Goal: Task Accomplishment & Management: Use online tool/utility

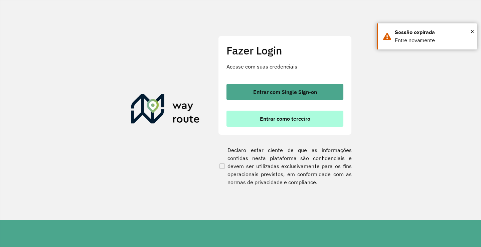
click at [280, 121] on span "Entrar como terceiro" at bounding box center [285, 118] width 50 height 5
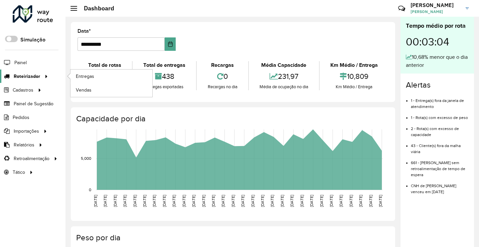
click at [32, 75] on span "Roteirizador" at bounding box center [27, 76] width 26 height 7
click at [94, 76] on span "Entregas" at bounding box center [85, 76] width 19 height 7
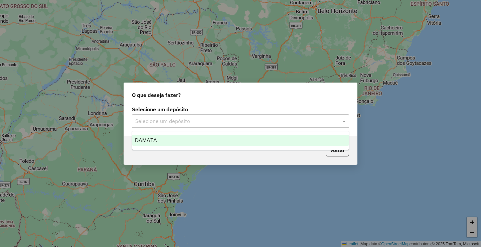
click at [219, 122] on input "text" at bounding box center [233, 121] width 197 height 8
click at [200, 135] on div "DAMATA" at bounding box center [240, 140] width 216 height 11
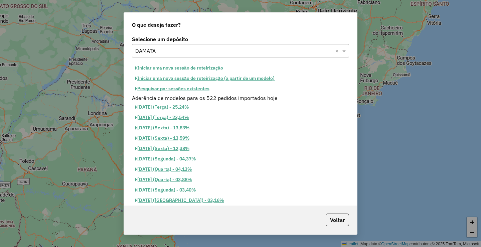
click at [187, 85] on button "Pesquisar por sessões existentes" at bounding box center [172, 88] width 80 height 10
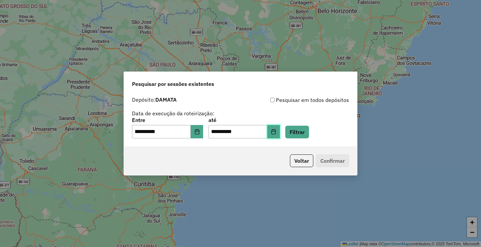
click at [280, 128] on button "Choose Date" at bounding box center [273, 131] width 13 height 13
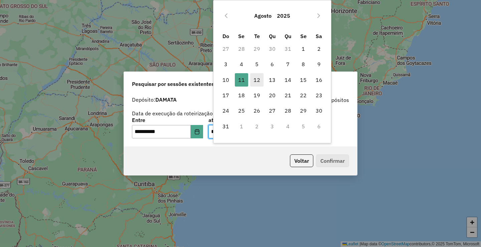
click at [257, 83] on span "12" at bounding box center [256, 79] width 13 height 13
type input "**********"
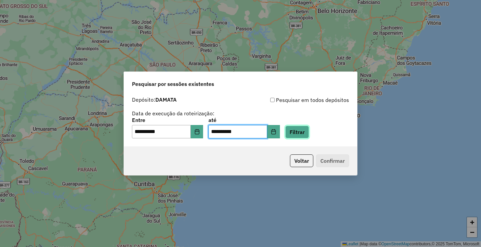
click at [308, 134] on button "Filtrar" at bounding box center [297, 132] width 24 height 13
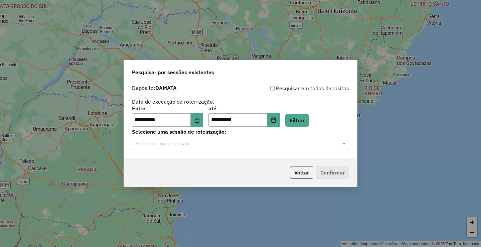
click at [217, 148] on div "Selecione uma sessão" at bounding box center [240, 143] width 217 height 13
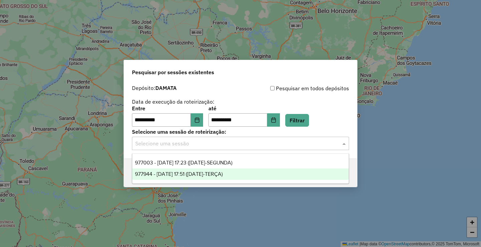
click at [211, 174] on span "977944 - 12/08/2025 17:51 (12/08/25-TERÇA)" at bounding box center [179, 174] width 88 height 6
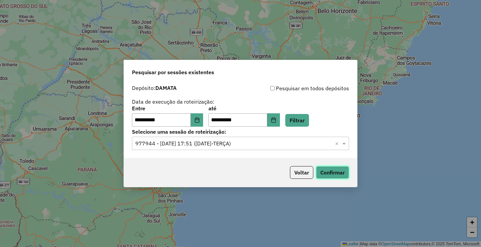
click at [336, 172] on button "Confirmar" at bounding box center [332, 172] width 33 height 13
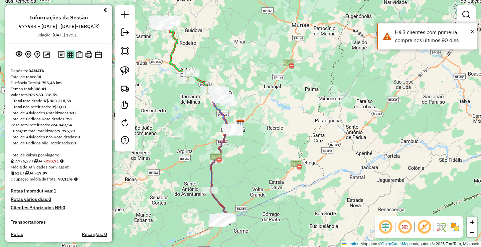
click at [68, 58] on img at bounding box center [70, 54] width 6 height 6
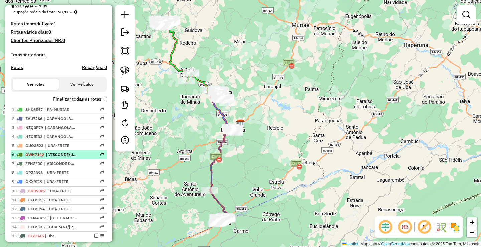
scroll to position [267, 0]
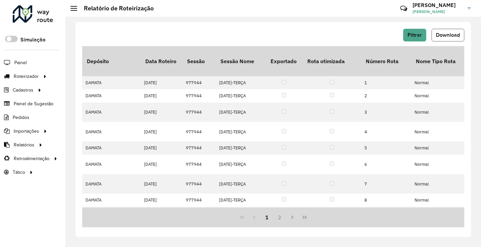
click at [449, 36] on span "Download" at bounding box center [448, 35] width 24 height 6
